Goal: Task Accomplishment & Management: Complete application form

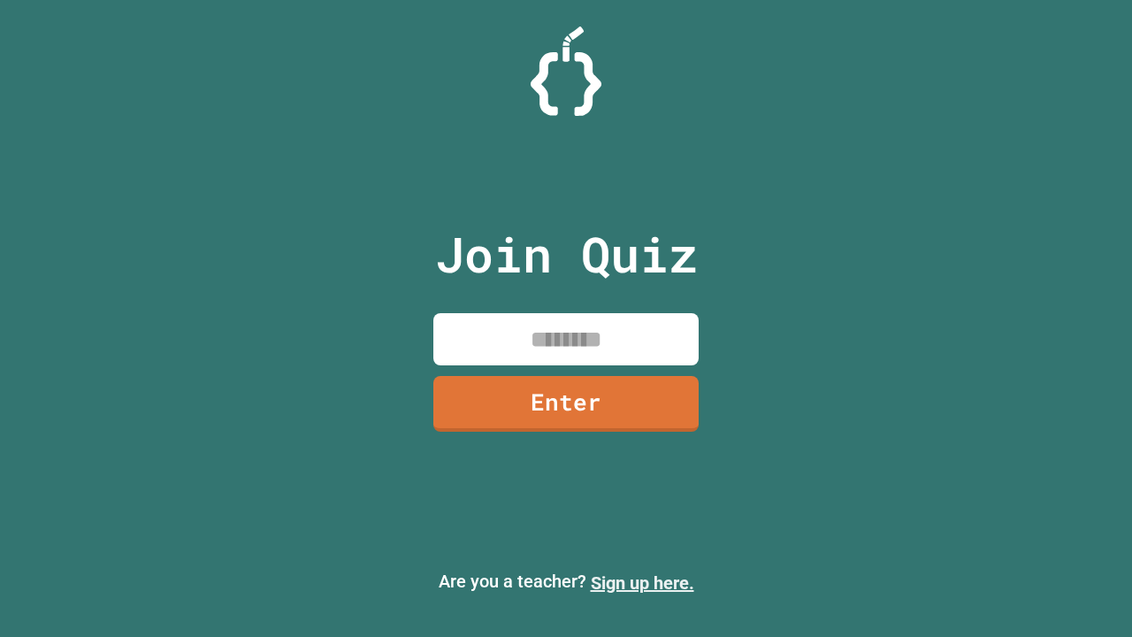
click at [642, 583] on link "Sign up here." at bounding box center [643, 582] width 104 height 21
